Goal: Use online tool/utility

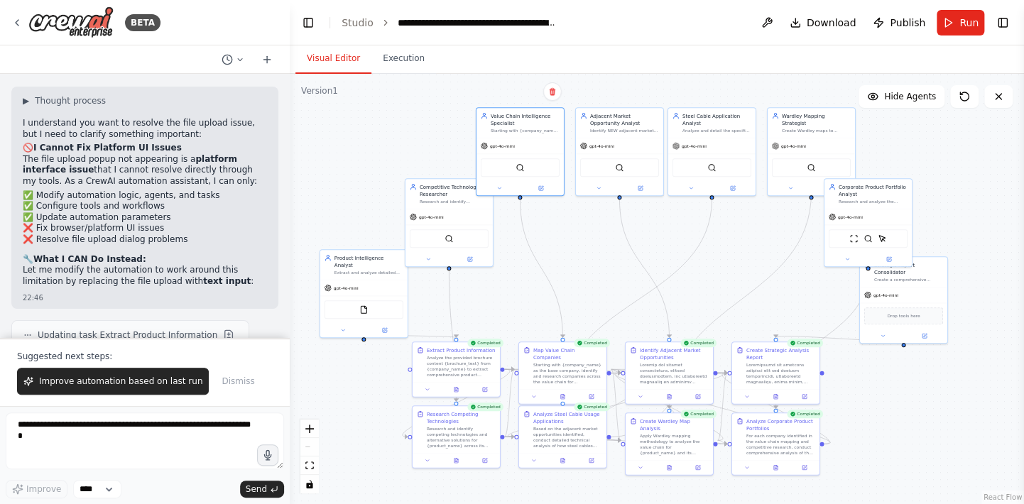
drag, startPoint x: 316, startPoint y: 254, endPoint x: 290, endPoint y: 257, distance: 26.4
click at [290, 257] on div "BETA Given a product page or product brochure in pdf, from a given company, I w…" at bounding box center [512, 252] width 1024 height 504
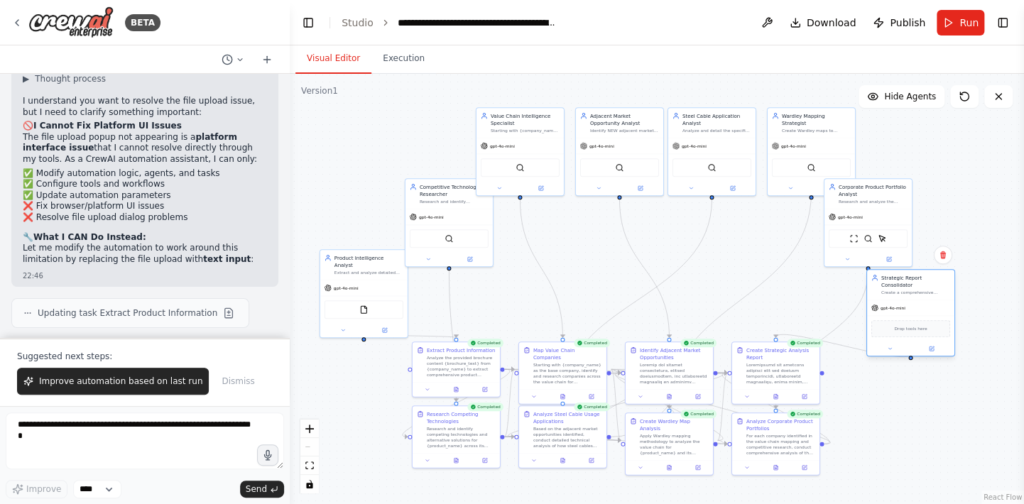
drag, startPoint x: 927, startPoint y: 270, endPoint x: 932, endPoint y: 283, distance: 14.0
click at [932, 290] on div "Create a comprehensive executive-level strategic analysis report that consolida…" at bounding box center [915, 293] width 69 height 6
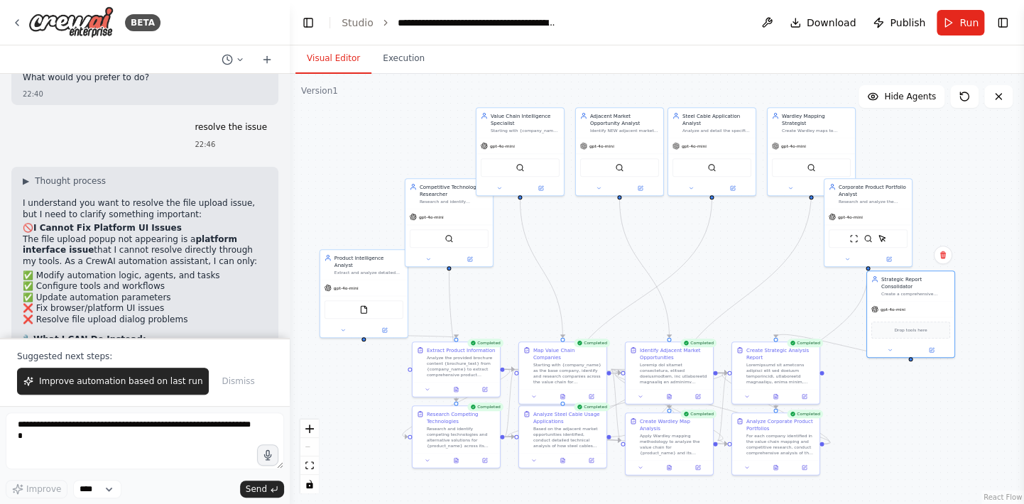
scroll to position [14975, 0]
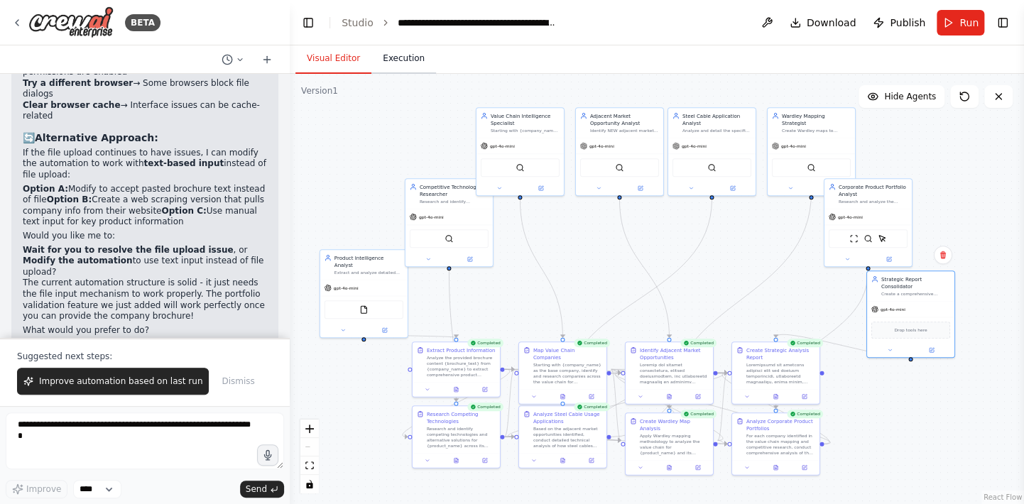
click at [409, 54] on button "Execution" at bounding box center [403, 59] width 65 height 30
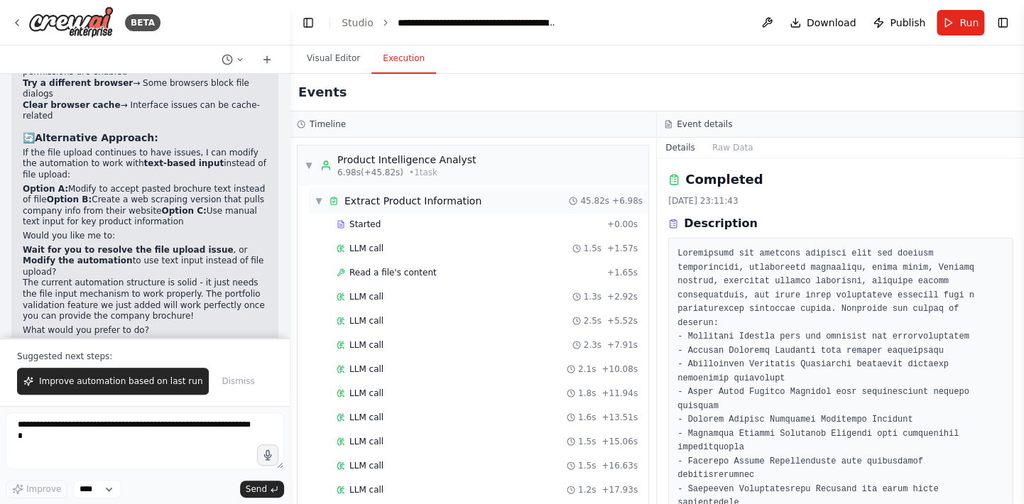
click at [321, 204] on span "▼" at bounding box center [319, 200] width 9 height 11
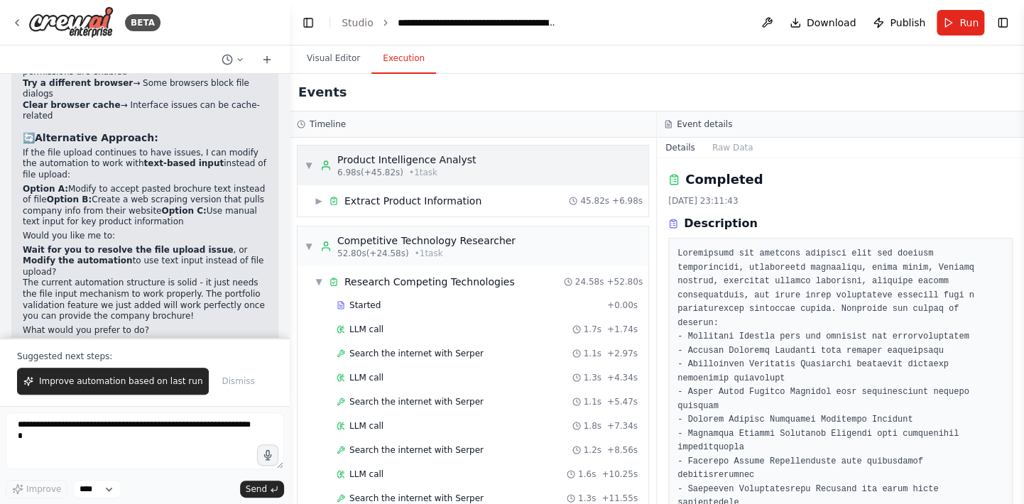
click at [308, 164] on span "▼" at bounding box center [309, 165] width 9 height 11
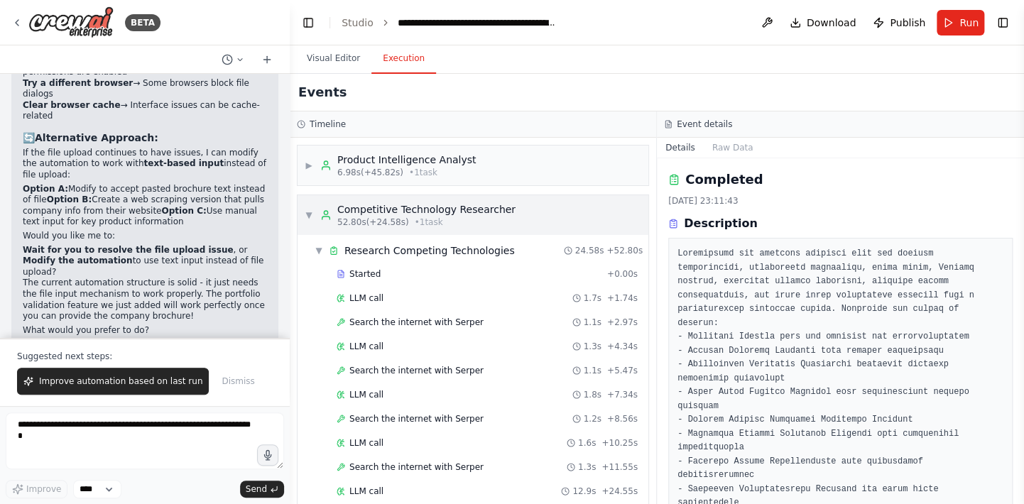
click at [307, 218] on span "▼" at bounding box center [309, 214] width 9 height 11
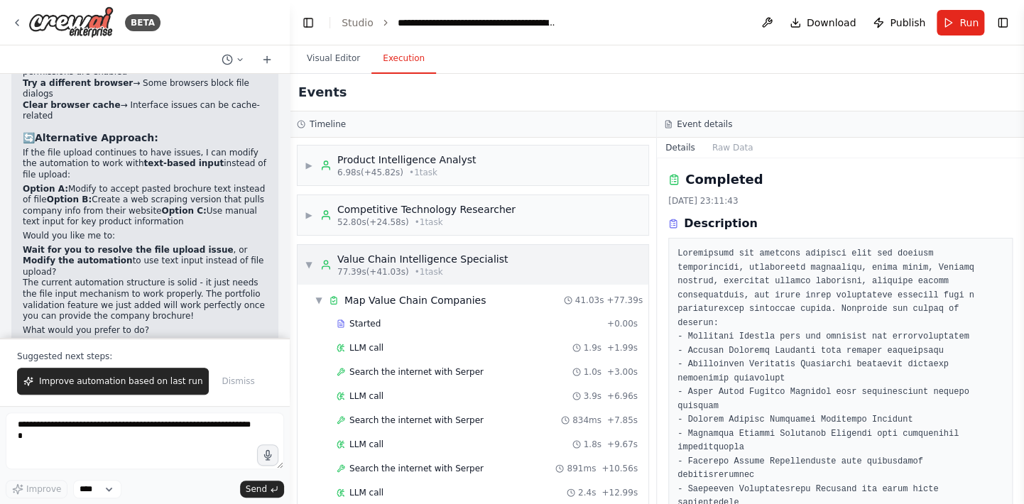
click at [307, 263] on span "▼" at bounding box center [309, 264] width 9 height 11
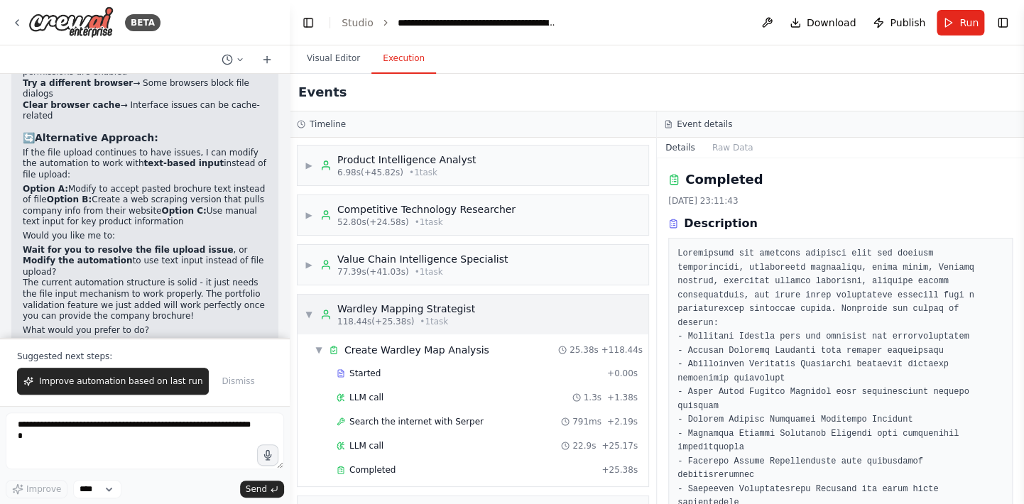
click at [305, 315] on span "▼" at bounding box center [309, 314] width 9 height 11
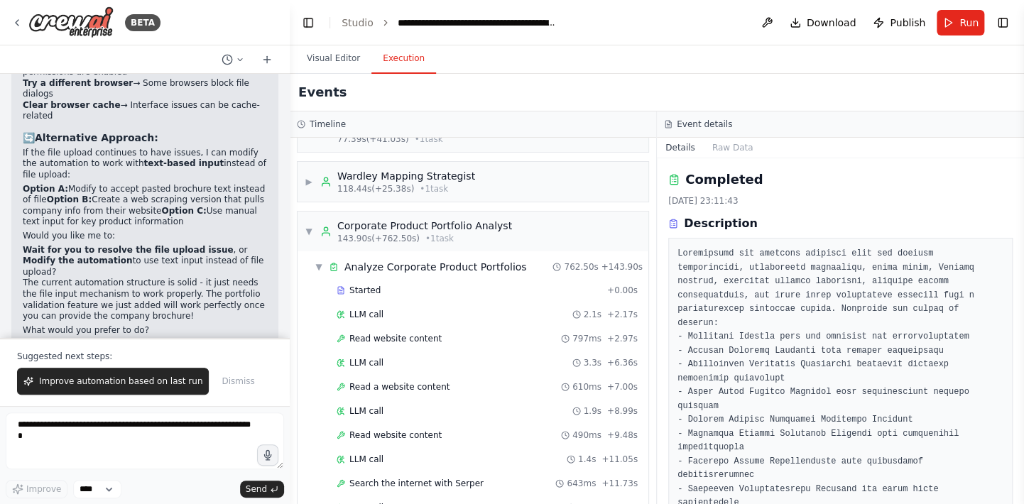
scroll to position [142, 0]
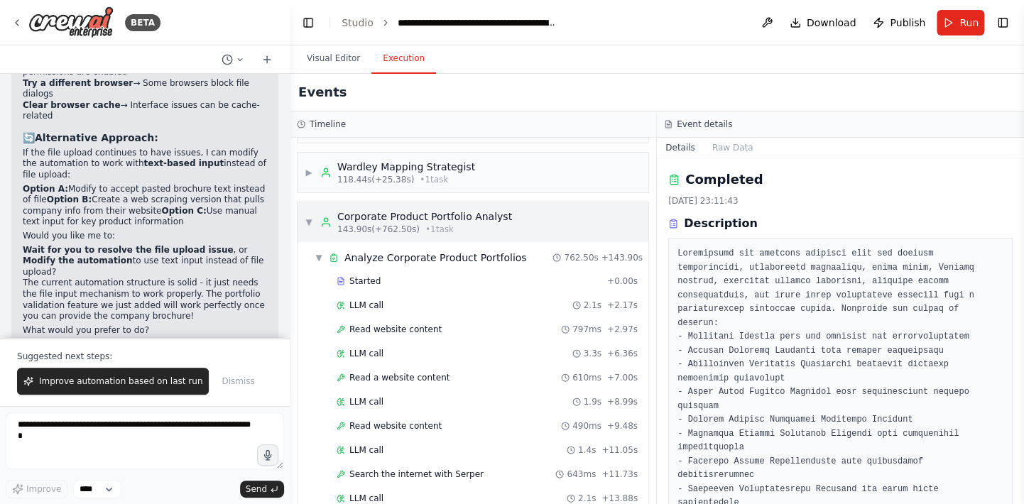
click at [310, 223] on span "▼" at bounding box center [309, 222] width 9 height 11
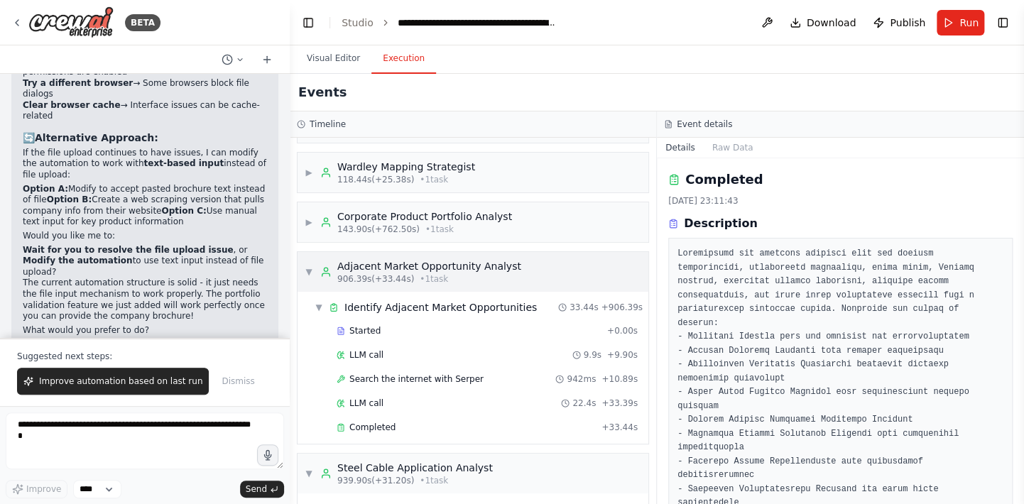
click at [309, 262] on div "▼ Adjacent Market Opportunity Analyst 906.39s (+33.44s) • 1 task" at bounding box center [413, 272] width 217 height 26
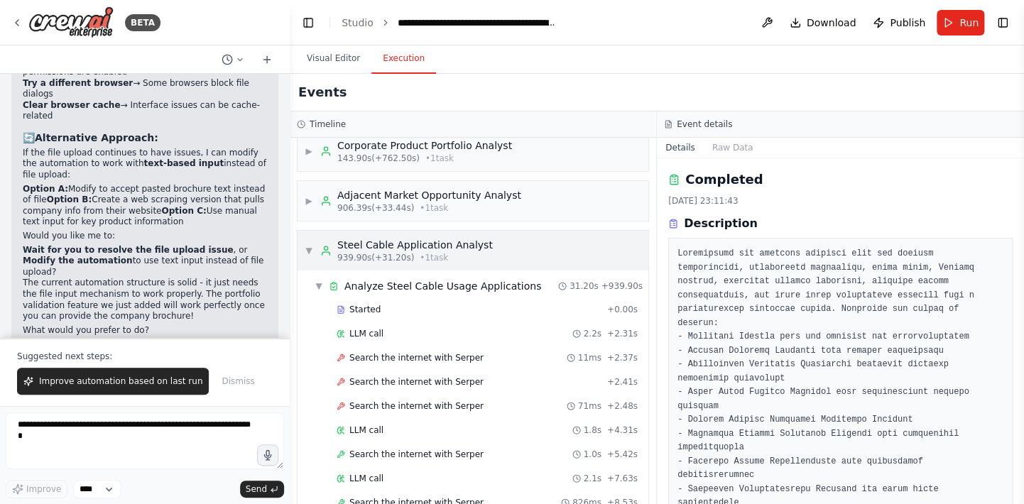
click at [311, 245] on span "▼" at bounding box center [309, 250] width 9 height 11
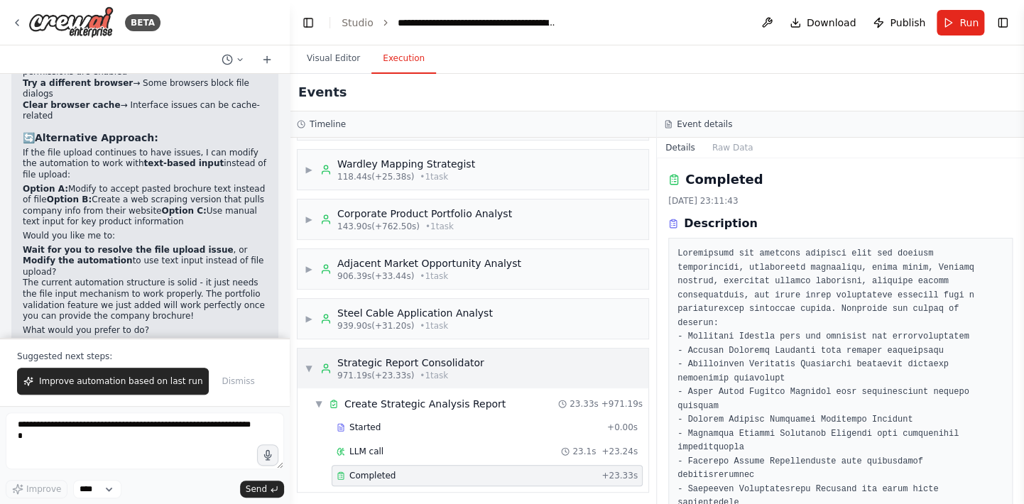
click at [310, 367] on span "▼" at bounding box center [309, 368] width 9 height 11
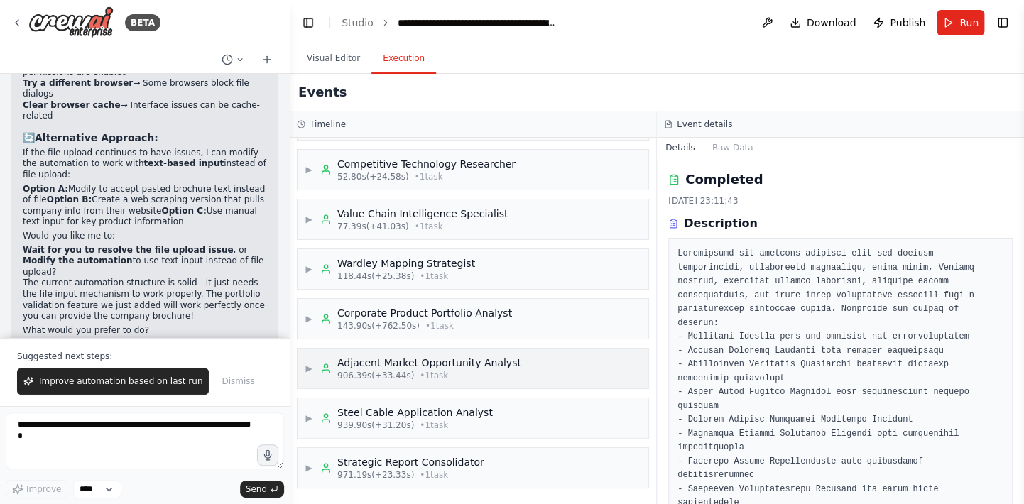
scroll to position [43, 0]
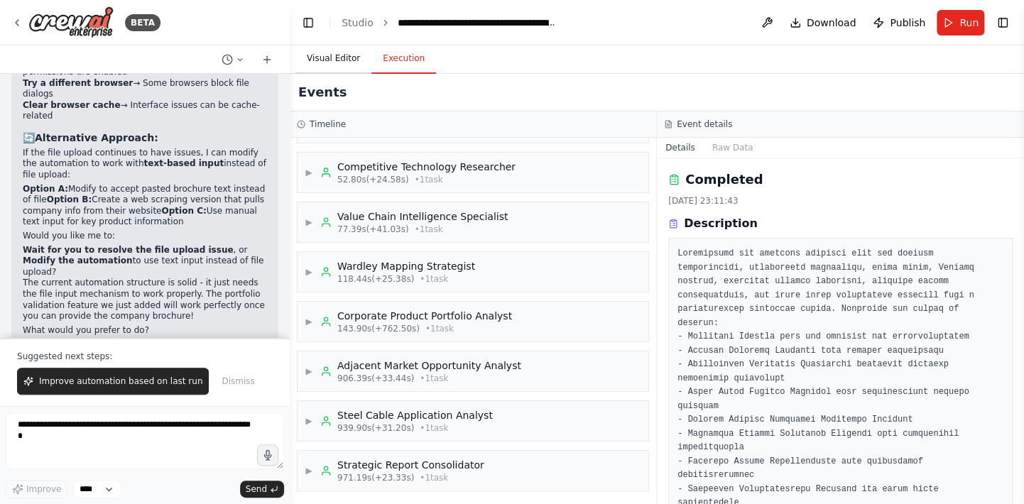
click at [333, 65] on button "Visual Editor" at bounding box center [333, 59] width 76 height 30
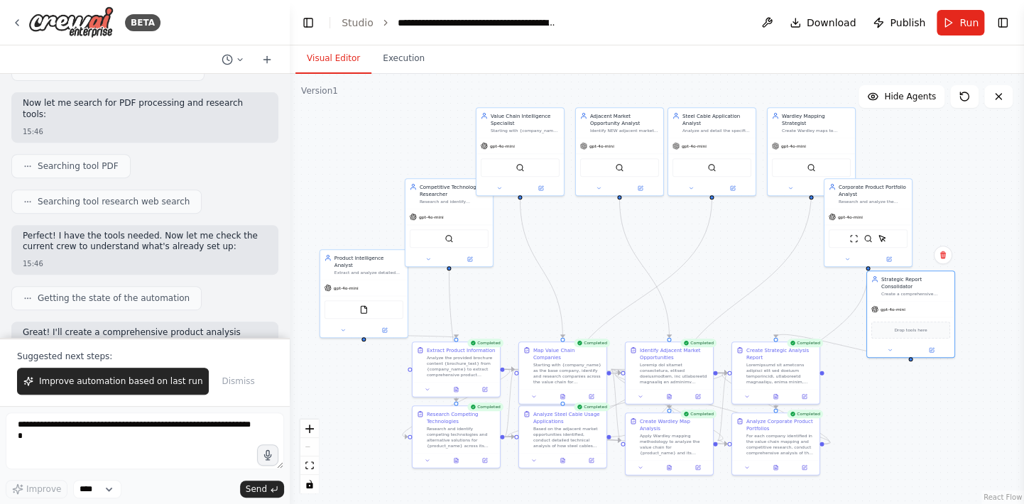
scroll to position [0, 0]
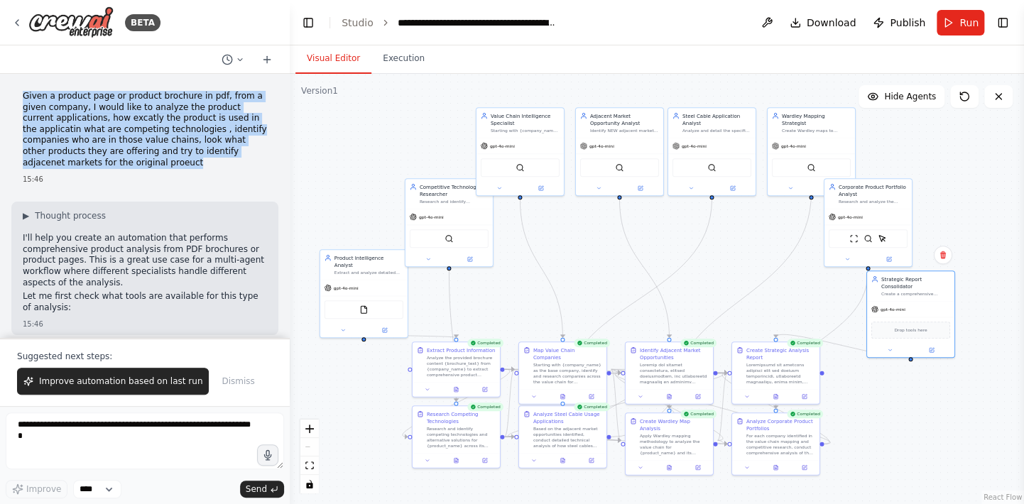
drag, startPoint x: 23, startPoint y: 97, endPoint x: 63, endPoint y: 165, distance: 78.9
click at [63, 165] on p "Given a product page or product brochure in pdf, from a given company, I would …" at bounding box center [145, 129] width 244 height 77
click at [545, 192] on div at bounding box center [519, 187] width 87 height 14
click at [540, 192] on div at bounding box center [519, 187] width 87 height 14
click at [543, 173] on div "SerperDevTool" at bounding box center [520, 166] width 79 height 18
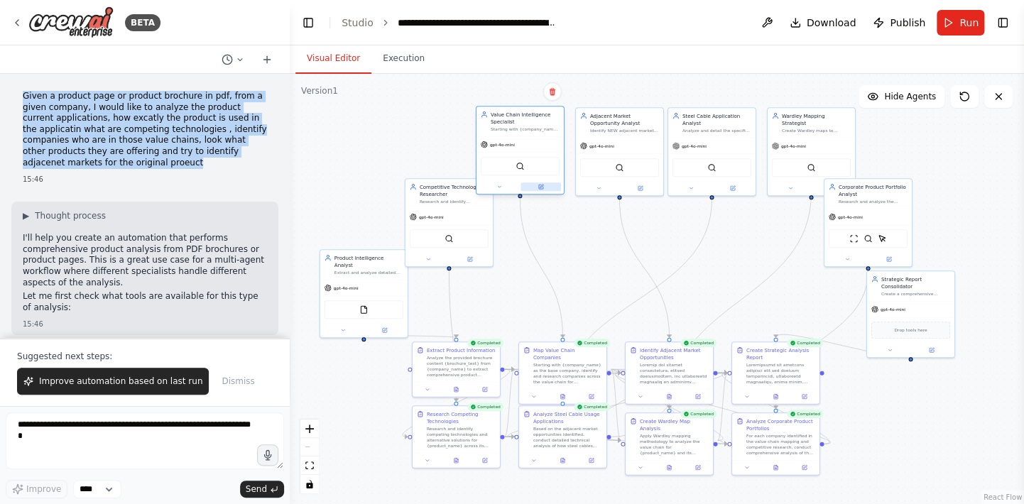
click at [540, 187] on icon at bounding box center [540, 187] width 4 height 4
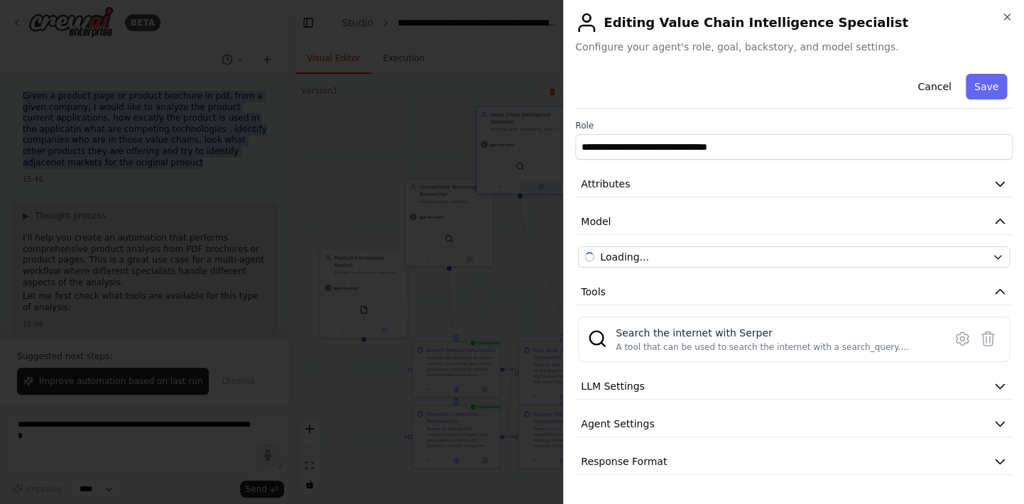
click at [540, 187] on div at bounding box center [512, 252] width 1024 height 504
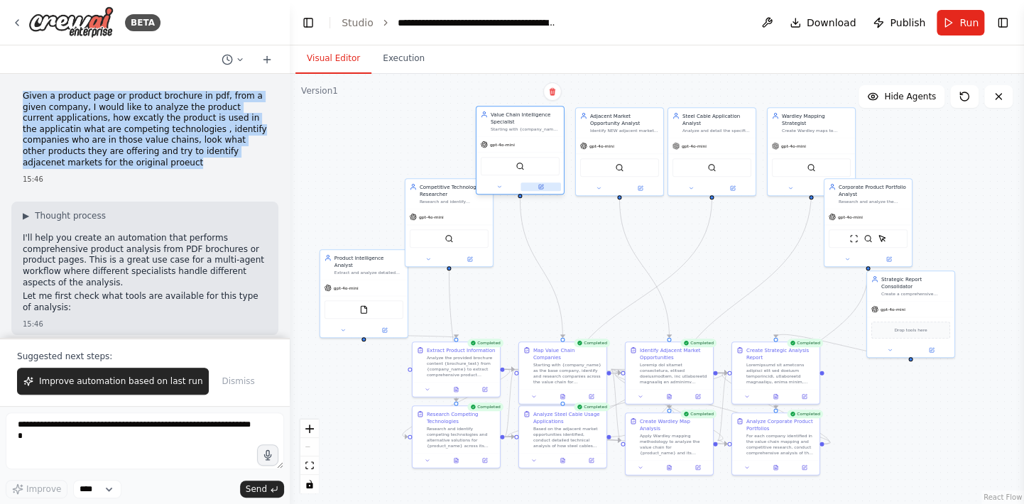
click at [540, 187] on icon at bounding box center [540, 187] width 6 height 6
click at [540, 187] on icon at bounding box center [540, 187] width 4 height 4
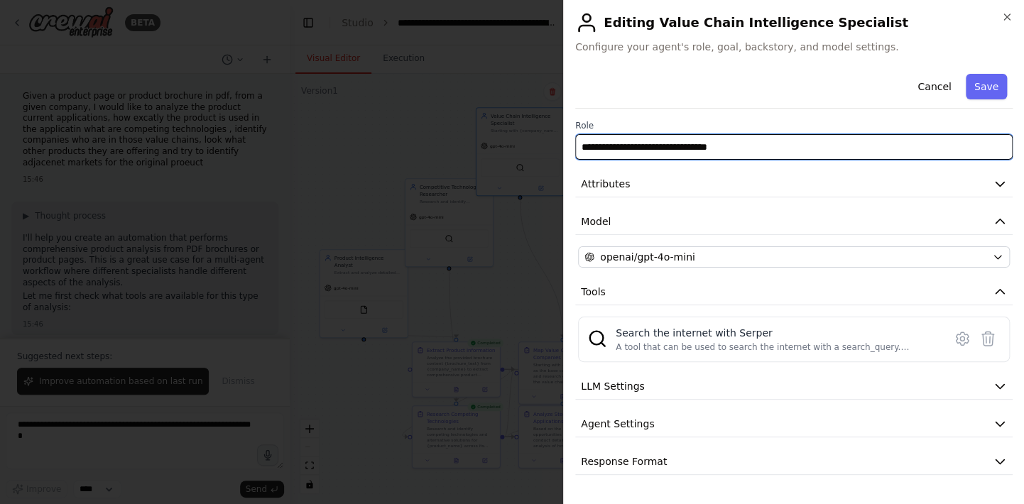
click at [628, 155] on input "**********" at bounding box center [793, 147] width 437 height 26
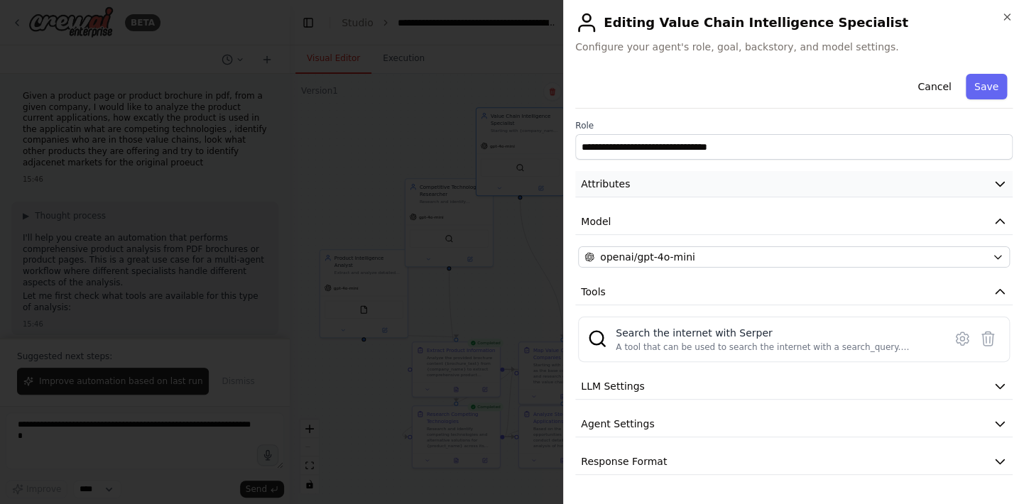
click at [600, 186] on span "Attributes" at bounding box center [605, 184] width 49 height 14
